Goal: Task Accomplishment & Management: Use online tool/utility

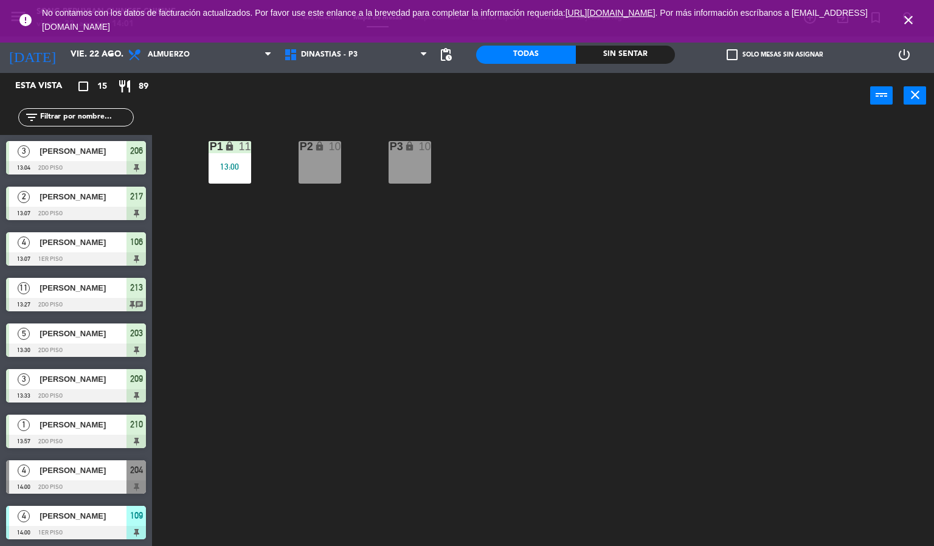
scroll to position [274, 0]
click at [79, 420] on span "[PERSON_NAME]" at bounding box center [83, 424] width 87 height 13
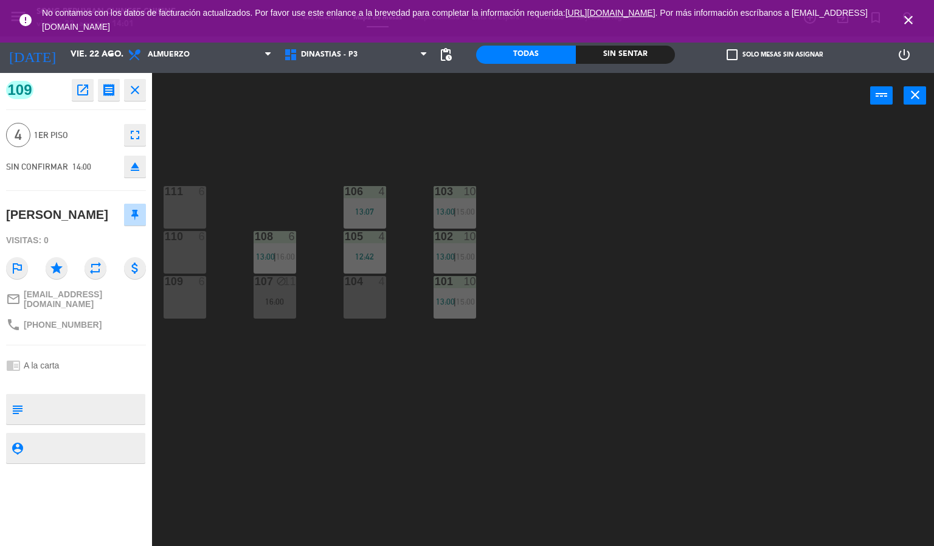
click at [359, 431] on div "103 10 13:00 | 15:00 106 4 13:07 111 6 102 10 13:00 | 15:00 105 4 12:42 108 6 1…" at bounding box center [547, 332] width 773 height 427
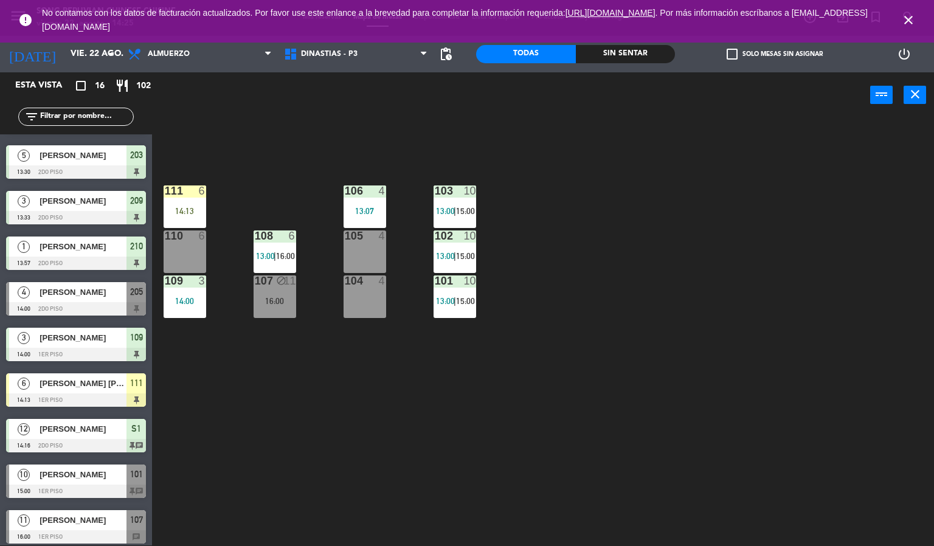
scroll to position [319, 0]
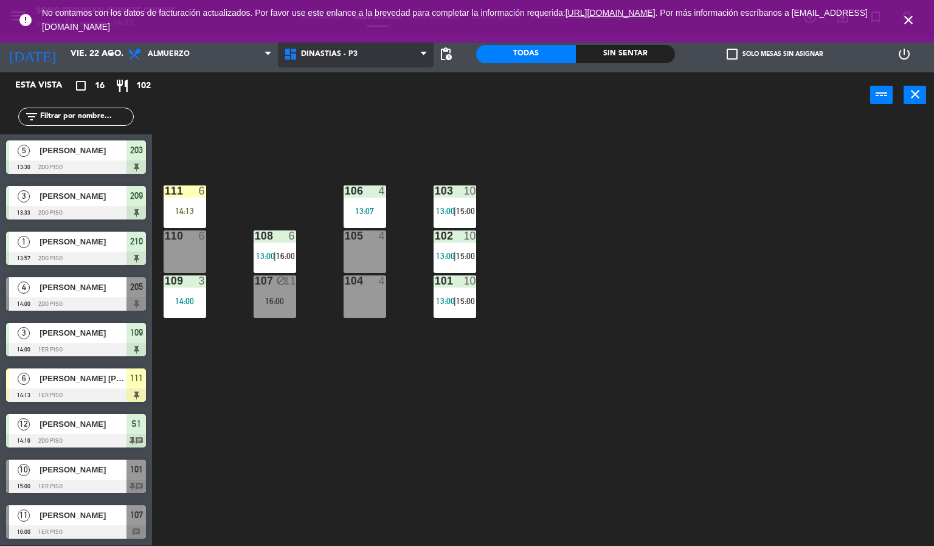
click at [337, 50] on span "DINASTIAS - P3" at bounding box center [329, 54] width 57 height 9
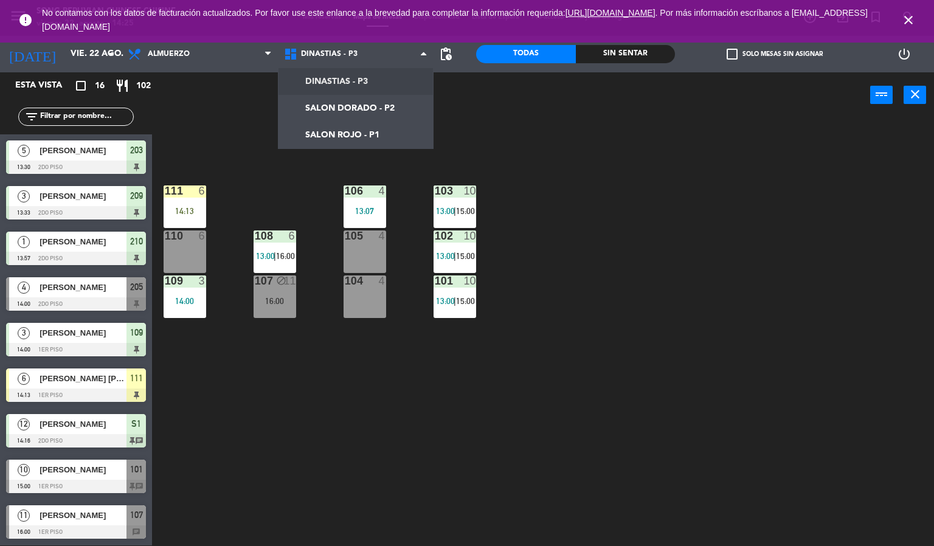
click at [359, 77] on ng-component "menu Song Peruvian Chinese Cuisine viernes 22. agosto - 14:25 Mis reservas Mapa…" at bounding box center [467, 272] width 934 height 547
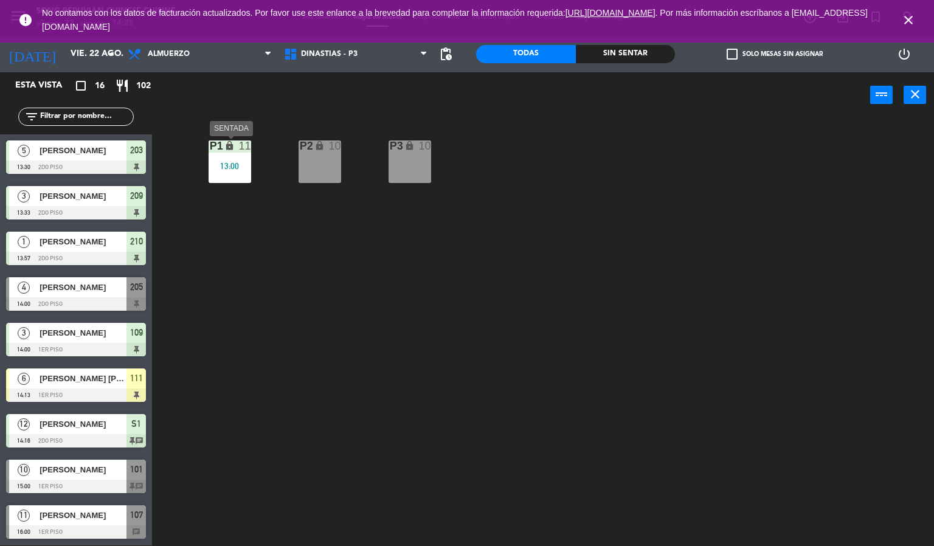
click at [241, 168] on div "13:00" at bounding box center [230, 166] width 43 height 9
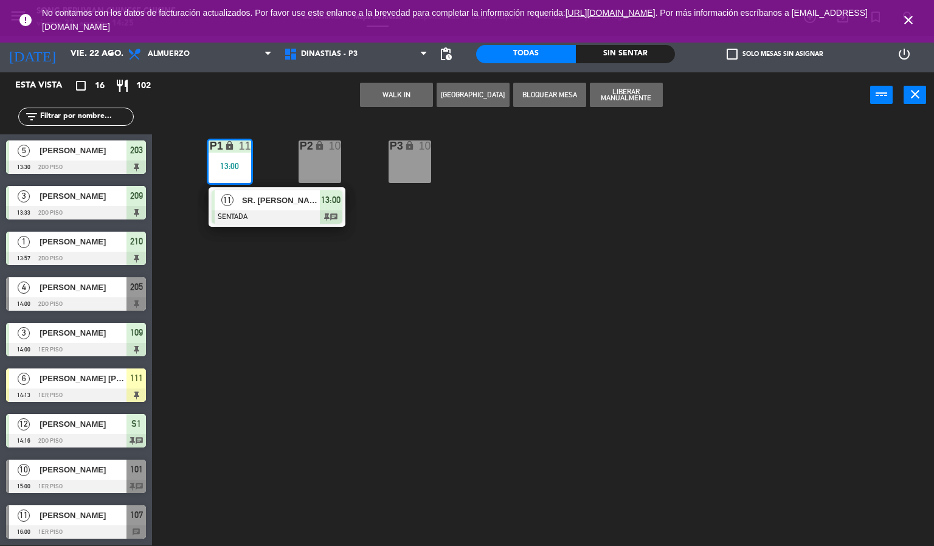
click at [373, 359] on div "P2 lock 10 P3 lock 10 P1 lock 11 13:00 11 SR. [PERSON_NAME] / CHEF [PERSON_NAME…" at bounding box center [547, 332] width 773 height 427
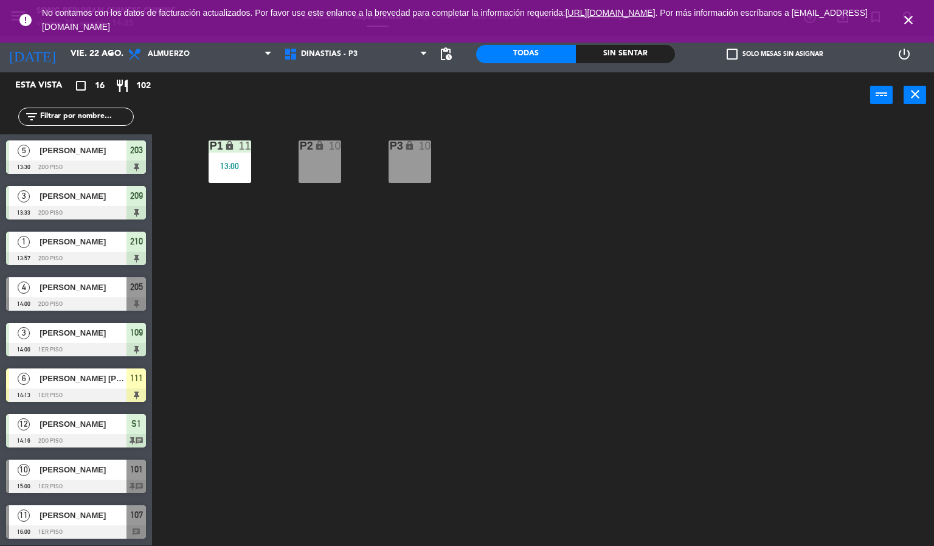
click at [305, 161] on div "P2 lock 10" at bounding box center [320, 161] width 43 height 43
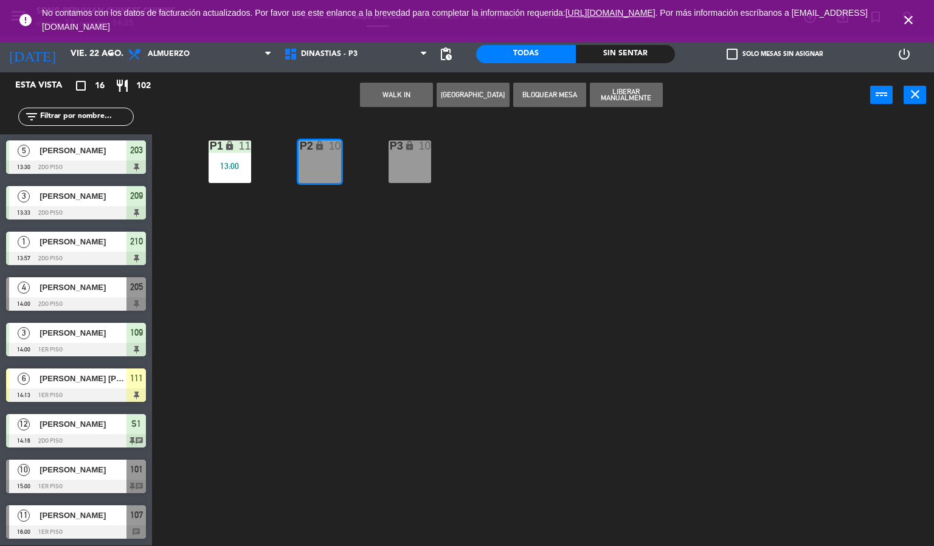
click at [415, 168] on div "P3 lock 10" at bounding box center [410, 161] width 43 height 43
click at [227, 155] on div "P1 lock 11 13:00" at bounding box center [230, 161] width 43 height 43
